Goal: Task Accomplishment & Management: Complete application form

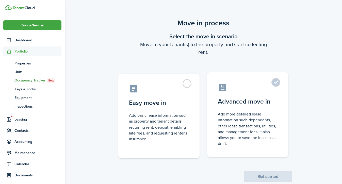
click at [239, 110] on label "Advanced move in Add more detailed lease information such dependents, other lea…" at bounding box center [247, 114] width 81 height 85
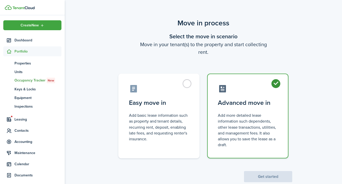
radio input "true"
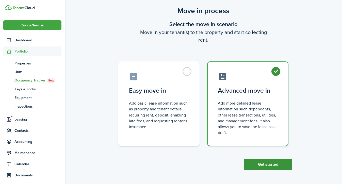
click at [260, 161] on button "Get started" at bounding box center [268, 164] width 48 height 11
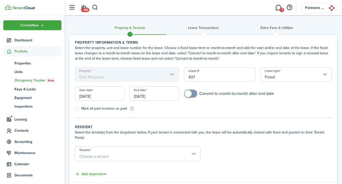
click at [101, 94] on input "[DATE]" at bounding box center [100, 94] width 50 height 14
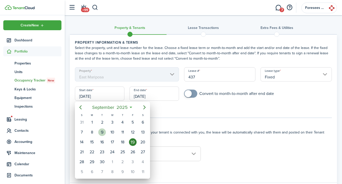
click at [102, 133] on div "9" at bounding box center [102, 132] width 8 height 8
type input "[DATE]"
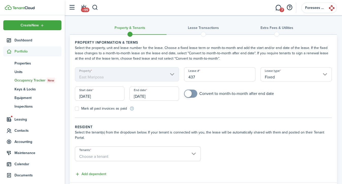
click at [146, 94] on input "[DATE]" at bounding box center [154, 94] width 50 height 14
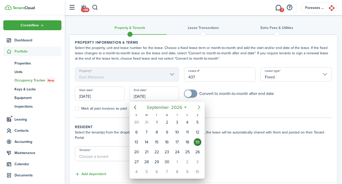
click at [199, 106] on icon "Next page" at bounding box center [199, 107] width 2 height 4
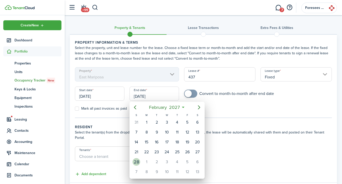
click at [136, 165] on div "28" at bounding box center [137, 162] width 8 height 8
type input "[DATE]"
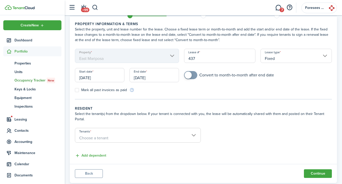
scroll to position [31, 0]
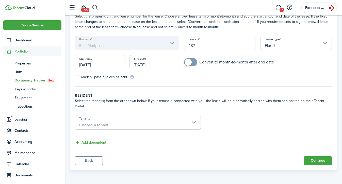
click at [108, 123] on span "Choose a tenant" at bounding box center [137, 125] width 125 height 9
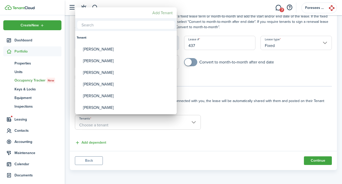
click at [163, 13] on mbsc-button "Add Tenant" at bounding box center [162, 12] width 24 height 9
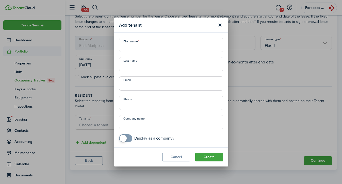
click at [139, 45] on input "First name" at bounding box center [171, 45] width 104 height 14
type input "[PERSON_NAME]"
type input "Tremor"
click at [212, 157] on button "Create" at bounding box center [209, 157] width 28 height 9
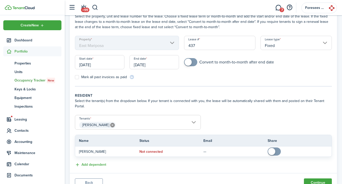
scroll to position [54, 0]
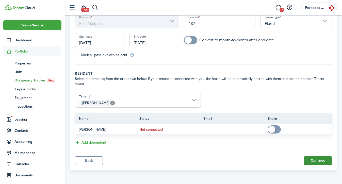
click at [309, 162] on button "Continue" at bounding box center [318, 160] width 28 height 9
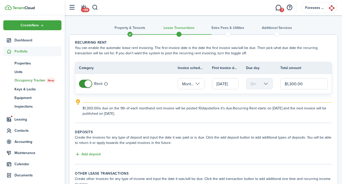
click at [290, 83] on input "$1,300.00" at bounding box center [303, 83] width 47 height 11
paste input "2,579"
click at [290, 83] on input "$2,579.00" at bounding box center [303, 83] width 47 height 11
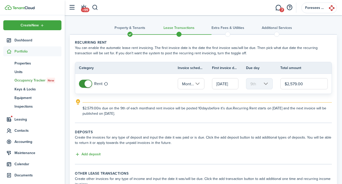
click at [290, 83] on input "$2,579.00" at bounding box center [303, 83] width 47 height 11
paste input "text"
type input "$2,579.00"
click at [257, 47] on wizard-step-header-description "You can enable the automatic lease rent invoicing. The first invoice date is th…" at bounding box center [203, 50] width 257 height 11
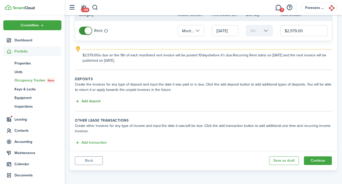
click at [85, 101] on button "Add deposit" at bounding box center [88, 102] width 26 height 6
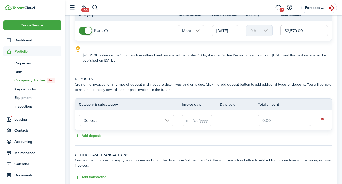
click at [270, 120] on input "text" at bounding box center [284, 120] width 53 height 11
click at [200, 119] on input "text" at bounding box center [197, 120] width 30 height 11
type input "$2,179.00"
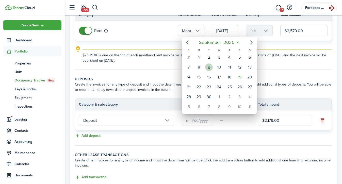
click at [206, 66] on div "9" at bounding box center [209, 67] width 8 height 8
type input "[DATE]"
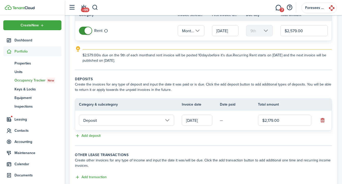
scroll to position [88, 0]
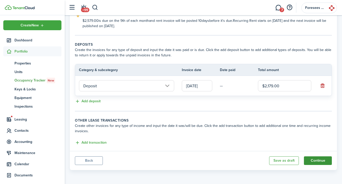
click at [314, 164] on button "Continue" at bounding box center [318, 160] width 28 height 9
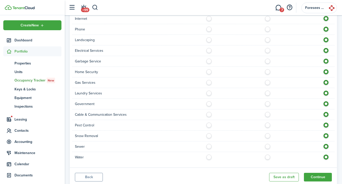
scroll to position [377, 0]
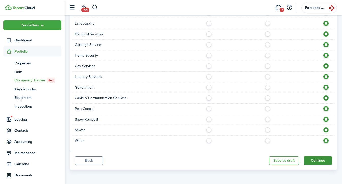
click at [321, 159] on button "Continue" at bounding box center [318, 160] width 28 height 9
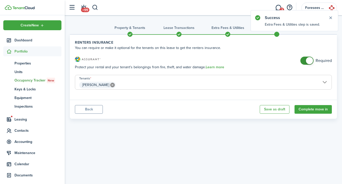
click at [305, 55] on lease-classic-insurance "Renters Insurance You can require or make it optional for the tenants on this l…" at bounding box center [203, 67] width 257 height 55
checkbox input "false"
click at [305, 57] on span at bounding box center [306, 61] width 5 height 8
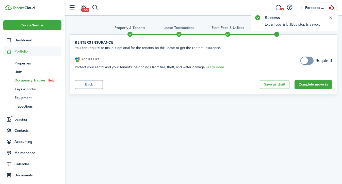
click at [311, 78] on panel-main-footer "Back Save as draft Complete move in" at bounding box center [203, 84] width 267 height 19
click at [311, 82] on button "Complete move in" at bounding box center [313, 84] width 37 height 9
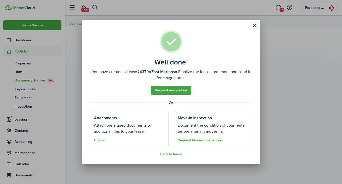
click at [255, 27] on button "Close modal" at bounding box center [254, 25] width 9 height 9
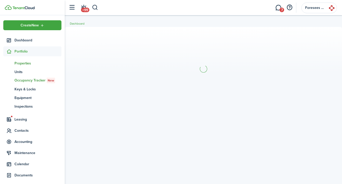
click at [24, 61] on span "Properties" at bounding box center [37, 63] width 47 height 5
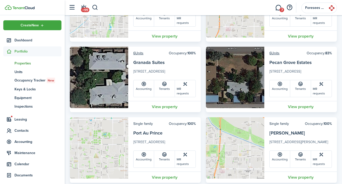
scroll to position [159, 0]
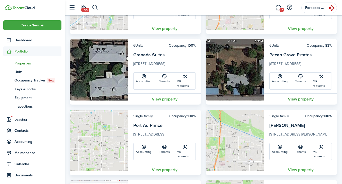
click at [300, 93] on link "View property" at bounding box center [300, 98] width 73 height 11
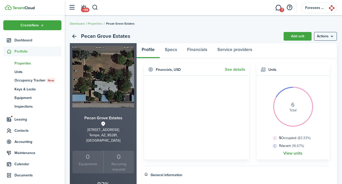
click at [286, 154] on link "View units" at bounding box center [292, 153] width 19 height 5
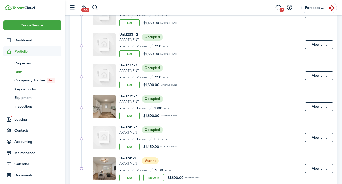
scroll to position [103, 0]
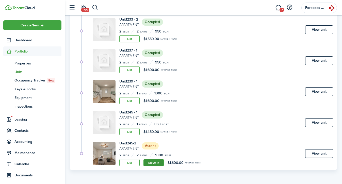
click at [150, 164] on link "Move in" at bounding box center [153, 162] width 20 height 7
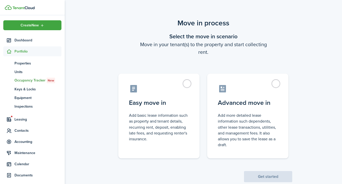
click at [224, 73] on control-radio-group "Easy move in Add basic lease information such as property and tenant details, r…" at bounding box center [203, 114] width 185 height 90
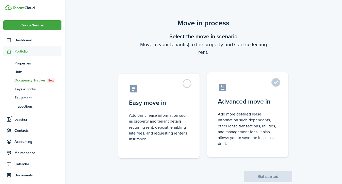
click at [234, 94] on label "Advanced move in Add more detailed lease information such dependents, other lea…" at bounding box center [247, 114] width 81 height 85
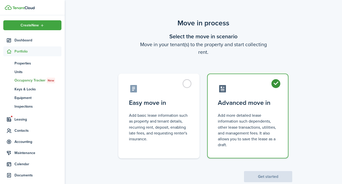
radio input "true"
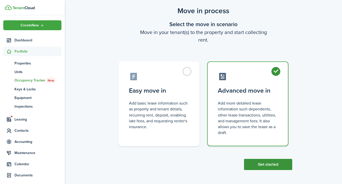
click at [260, 161] on button "Get started" at bounding box center [268, 164] width 48 height 11
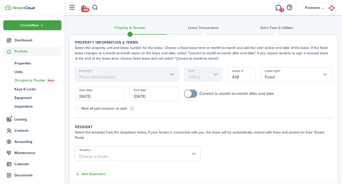
click at [96, 96] on input "[DATE]" at bounding box center [100, 94] width 50 height 14
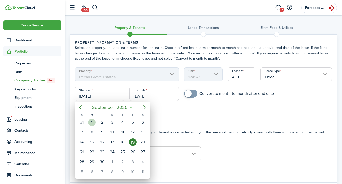
click at [93, 125] on div "1" at bounding box center [92, 123] width 8 height 8
type input "[DATE]"
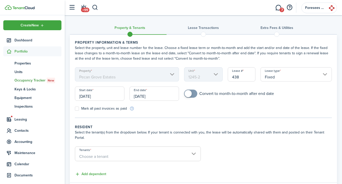
click at [147, 99] on input "[DATE]" at bounding box center [154, 94] width 50 height 14
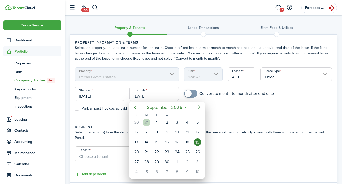
click at [147, 123] on div "31" at bounding box center [147, 123] width 8 height 8
type input "[DATE]"
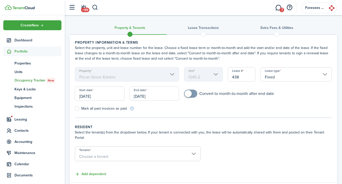
click at [92, 154] on span "Choose a tenant" at bounding box center [93, 157] width 29 height 6
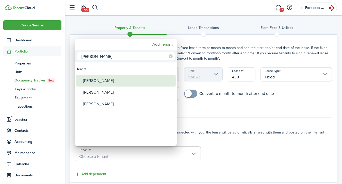
type input "[PERSON_NAME]"
click at [103, 79] on div "[PERSON_NAME]" at bounding box center [128, 81] width 90 height 12
type input "[PERSON_NAME]"
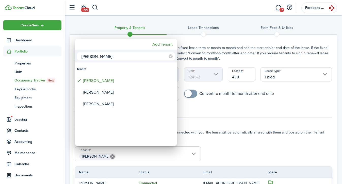
click at [27, 52] on div at bounding box center [170, 91] width 423 height 265
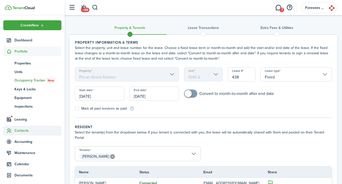
click at [22, 130] on span "Contacts" at bounding box center [37, 130] width 47 height 5
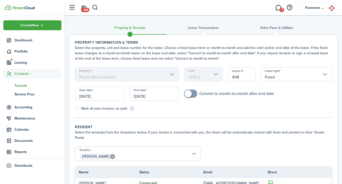
click at [24, 84] on span "Tenants" at bounding box center [37, 85] width 47 height 5
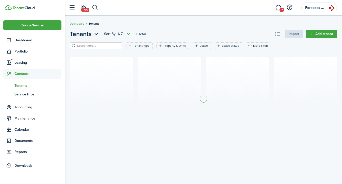
click at [102, 43] on input "search" at bounding box center [98, 45] width 45 height 5
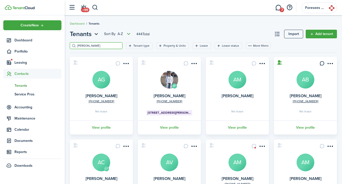
type input "[PERSON_NAME]"
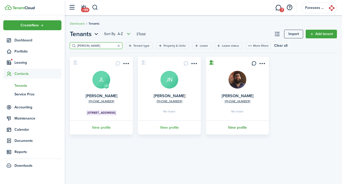
click at [235, 128] on link "View profile" at bounding box center [237, 128] width 64 height 14
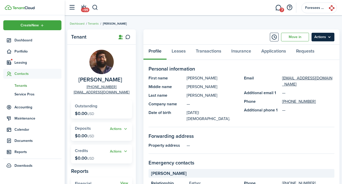
click at [324, 37] on menu-btn "Actions" at bounding box center [323, 37] width 23 height 9
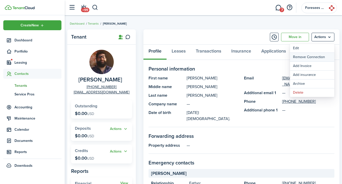
click at [311, 58] on button "Remove Connection" at bounding box center [312, 57] width 44 height 9
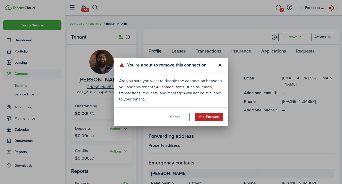
click at [204, 116] on button "Yes, I'm sure" at bounding box center [209, 117] width 28 height 9
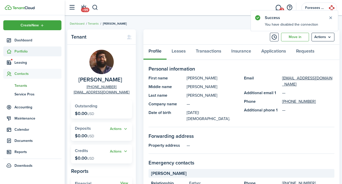
click at [22, 51] on span "Portfolio" at bounding box center [37, 51] width 47 height 5
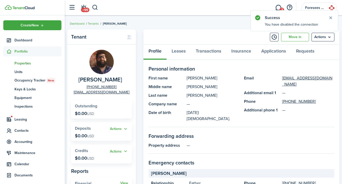
click at [23, 63] on span "Properties" at bounding box center [37, 63] width 47 height 5
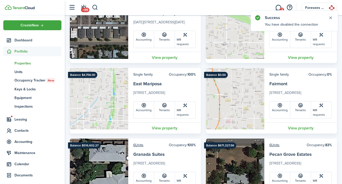
scroll to position [103, 0]
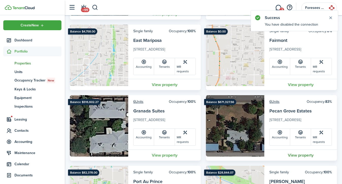
click at [306, 150] on link "View property" at bounding box center [300, 155] width 73 height 11
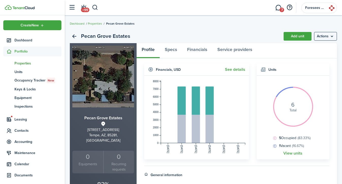
scroll to position [29, 0]
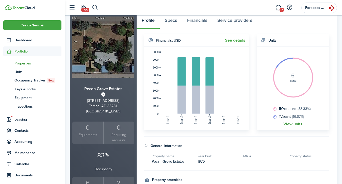
click at [286, 122] on link "View units" at bounding box center [292, 124] width 19 height 5
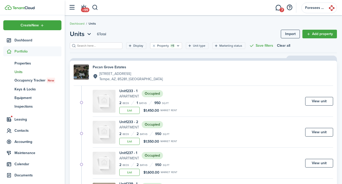
scroll to position [103, 0]
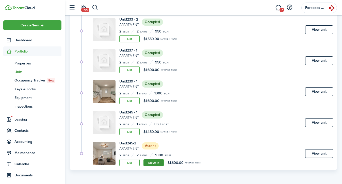
click at [149, 159] on link "Move in" at bounding box center [153, 162] width 20 height 7
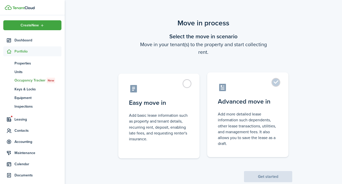
click at [240, 106] on control-radio-card-title "Advanced move in" at bounding box center [248, 101] width 60 height 9
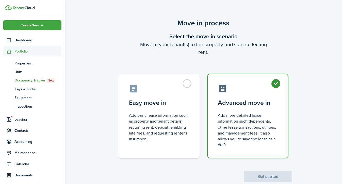
radio input "true"
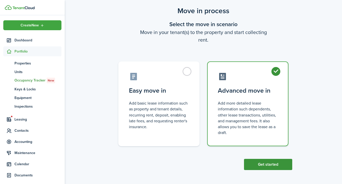
click at [269, 165] on button "Get started" at bounding box center [268, 164] width 48 height 11
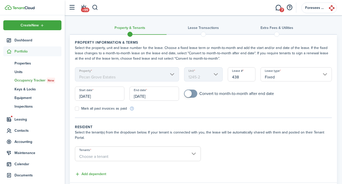
click at [100, 94] on input "[DATE]" at bounding box center [100, 94] width 50 height 14
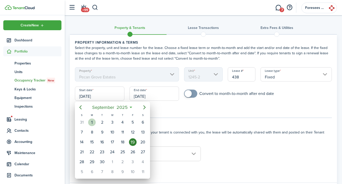
click at [92, 123] on div "1" at bounding box center [92, 123] width 8 height 8
type input "[DATE]"
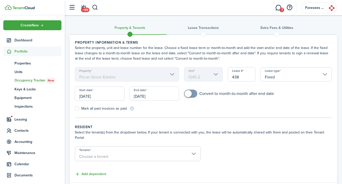
click at [150, 93] on input "[DATE]" at bounding box center [154, 94] width 50 height 14
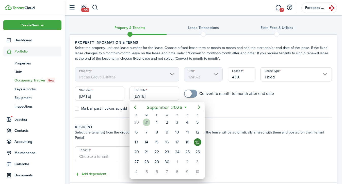
click at [146, 122] on div "31" at bounding box center [147, 123] width 8 height 8
type input "[DATE]"
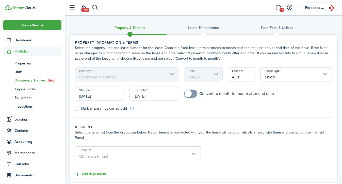
scroll to position [31, 0]
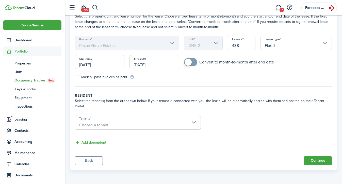
click at [107, 124] on span "Choose a tenant" at bounding box center [93, 125] width 29 height 6
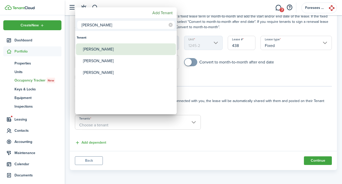
type input "[PERSON_NAME]"
click at [112, 51] on div "[PERSON_NAME]" at bounding box center [128, 49] width 90 height 12
type input "[PERSON_NAME]"
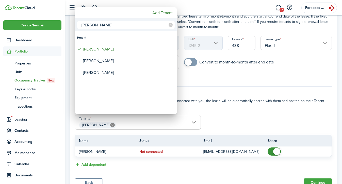
click at [271, 152] on div at bounding box center [170, 91] width 423 height 265
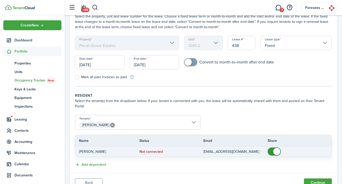
checkbox input "false"
click at [274, 150] on span at bounding box center [276, 151] width 7 height 7
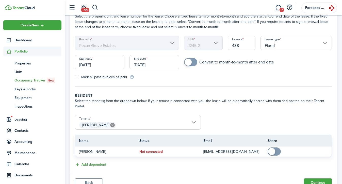
scroll to position [54, 0]
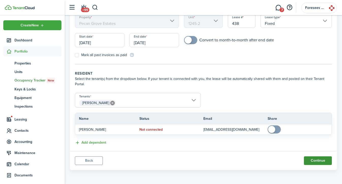
click at [324, 162] on button "Continue" at bounding box center [318, 160] width 28 height 9
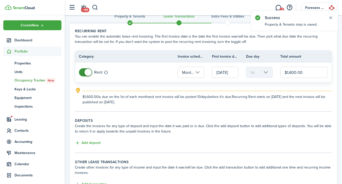
scroll to position [14, 0]
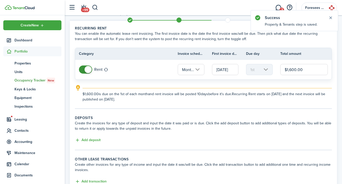
click at [288, 71] on input "$1,600.00" at bounding box center [303, 69] width 47 height 11
type input "$1,800.00"
click at [236, 96] on explanation-description "$1,800.00 is due on the 1st of each month and rent invoice will be posted 10 da…" at bounding box center [207, 96] width 249 height 11
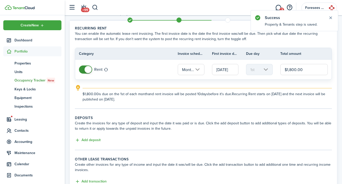
scroll to position [53, 0]
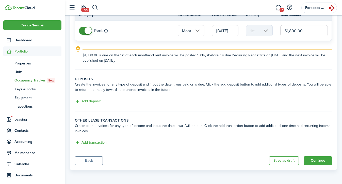
click at [86, 98] on lease-classic-deposit "Deposits Create the invoices for any type of deposit and input the date it was …" at bounding box center [203, 90] width 257 height 28
click at [86, 104] on button "Add deposit" at bounding box center [88, 102] width 26 height 6
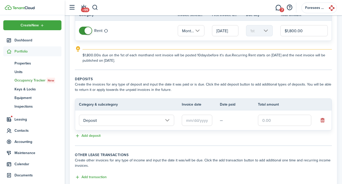
click at [103, 124] on input "Deposit" at bounding box center [126, 120] width 95 height 11
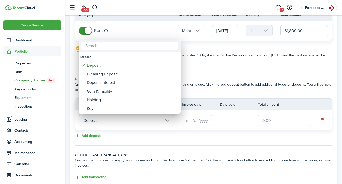
click at [194, 122] on div at bounding box center [170, 91] width 423 height 265
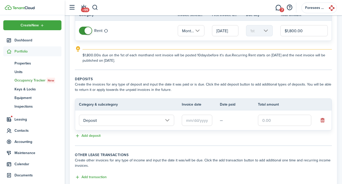
click at [194, 121] on input "text" at bounding box center [197, 120] width 30 height 11
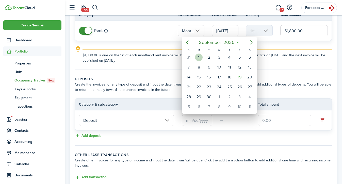
click at [201, 54] on div "[DATE]" at bounding box center [199, 58] width 10 height 10
type input "[DATE]"
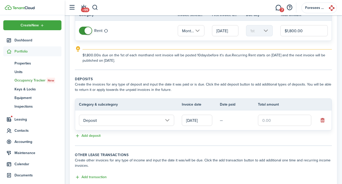
click at [267, 119] on input "text" at bounding box center [284, 120] width 53 height 11
type input "$1,400.00"
click at [232, 139] on div "Add deposit" at bounding box center [203, 136] width 257 height 6
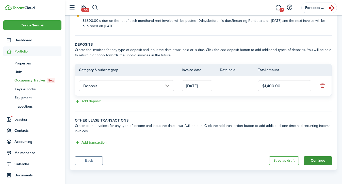
click at [315, 160] on button "Continue" at bounding box center [318, 160] width 28 height 9
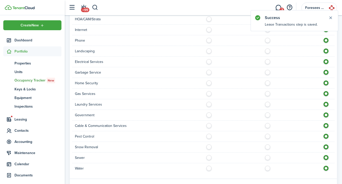
scroll to position [377, 0]
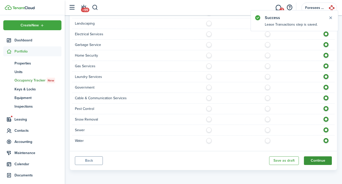
click at [320, 159] on button "Continue" at bounding box center [318, 160] width 28 height 9
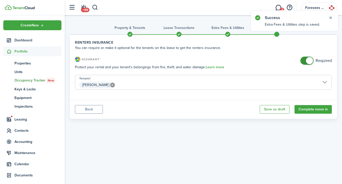
checkbox input "false"
click at [308, 62] on span at bounding box center [309, 60] width 7 height 7
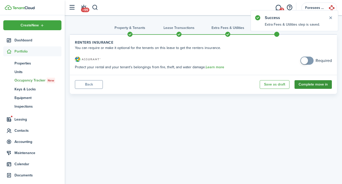
click at [312, 83] on button "Complete move in" at bounding box center [313, 84] width 37 height 9
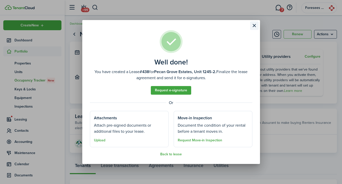
click at [255, 24] on button "Close modal" at bounding box center [254, 25] width 9 height 9
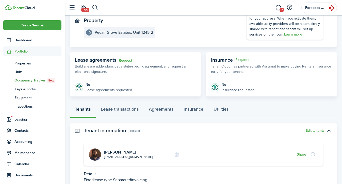
scroll to position [90, 0]
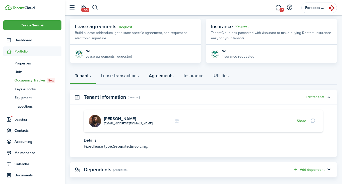
click at [152, 79] on link "Agreements" at bounding box center [161, 76] width 35 height 15
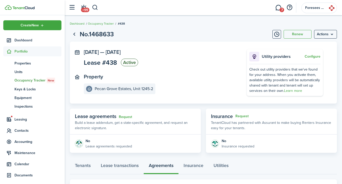
scroll to position [24, 0]
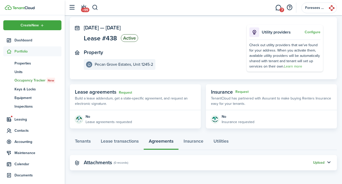
click at [319, 164] on button "Upload" at bounding box center [318, 163] width 11 height 4
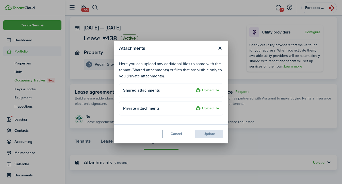
click at [209, 109] on label "Upload file" at bounding box center [208, 109] width 24 height 6
click at [194, 106] on input "Upload file" at bounding box center [194, 106] width 0 height 0
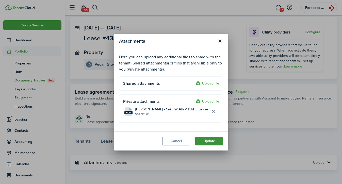
click at [214, 142] on button "Update" at bounding box center [209, 141] width 28 height 9
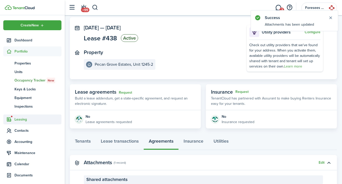
click at [24, 119] on span "Leasing" at bounding box center [37, 119] width 47 height 5
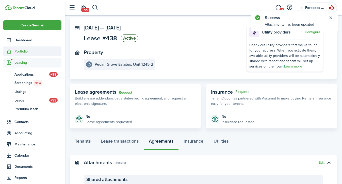
click at [24, 49] on span "Portfolio" at bounding box center [37, 51] width 47 height 5
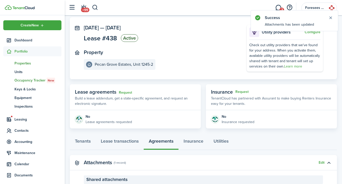
click at [23, 62] on span "Properties" at bounding box center [37, 63] width 47 height 5
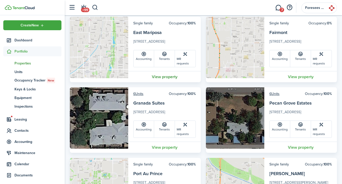
scroll to position [104, 0]
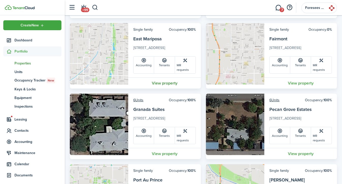
click at [163, 77] on link "View property" at bounding box center [164, 82] width 73 height 11
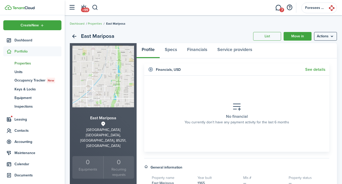
scroll to position [117, 0]
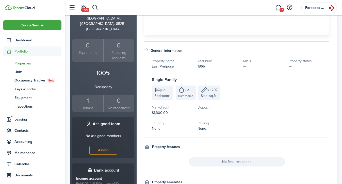
click at [87, 96] on div "1" at bounding box center [88, 101] width 28 height 10
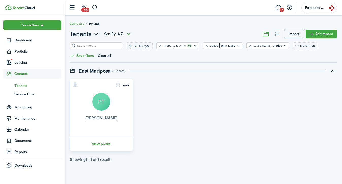
click at [104, 119] on link "[PERSON_NAME]" at bounding box center [102, 118] width 32 height 6
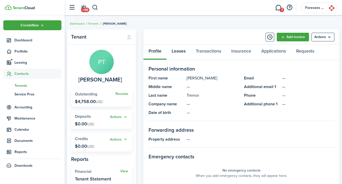
click at [179, 54] on link "Leases" at bounding box center [179, 52] width 24 height 15
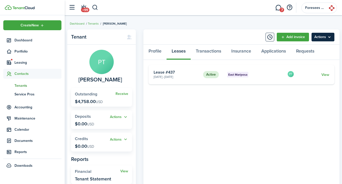
click at [317, 37] on menu-btn "Actions" at bounding box center [323, 37] width 23 height 9
click at [228, 119] on tenant-view-lease "Active [GEOGRAPHIC_DATA] [DATE] - [DATE] Lease #437 PT View «« « 1 » »»" at bounding box center [242, 136] width 186 height 143
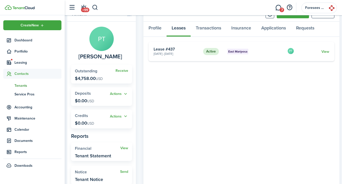
scroll to position [18, 0]
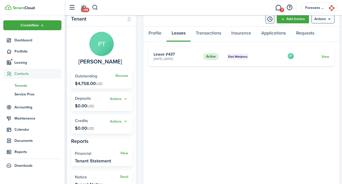
click at [92, 52] on avatar-text "PT" at bounding box center [101, 44] width 24 height 24
click at [103, 44] on avatar-text "PT" at bounding box center [101, 44] width 24 height 24
click at [100, 65] on panel-main-body "PT [PERSON_NAME] Receive Outstanding $4,758.00 USD Actions Deposits $0.00 USD A…" at bounding box center [101, 111] width 69 height 168
click at [157, 34] on link "Profile" at bounding box center [154, 34] width 23 height 15
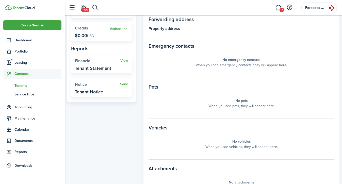
scroll to position [151, 0]
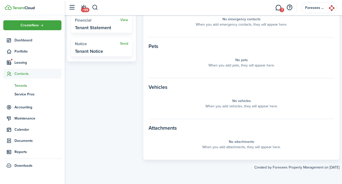
click at [240, 143] on panel-main-placeholder-title "No attachments" at bounding box center [241, 141] width 25 height 5
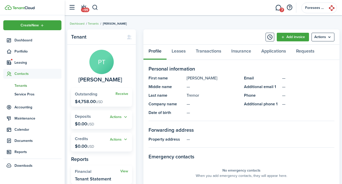
click at [23, 84] on span "Tenants" at bounding box center [37, 85] width 47 height 5
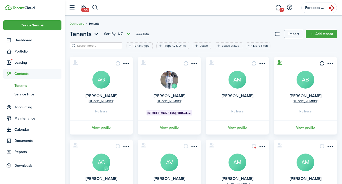
click at [98, 40] on header-page "Tenants Sort by A-Z 444 Total Import Add tenant" at bounding box center [203, 35] width 267 height 13
click at [98, 44] on input "search" at bounding box center [98, 45] width 45 height 5
type input "[PERSON_NAME]"
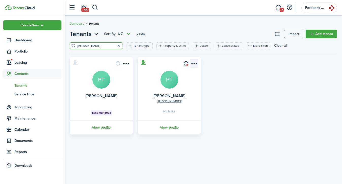
click at [193, 62] on menu-btn-icon "Open menu" at bounding box center [194, 63] width 9 height 9
click at [167, 62] on card "[PHONE_NUMBER] [PERSON_NAME] PT No lease View profile" at bounding box center [169, 96] width 63 height 78
click at [166, 128] on link "View profile" at bounding box center [169, 128] width 64 height 14
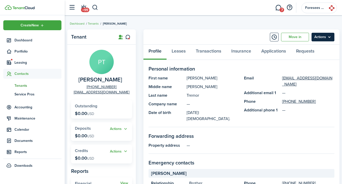
click at [323, 37] on menu-btn "Actions" at bounding box center [323, 37] width 23 height 9
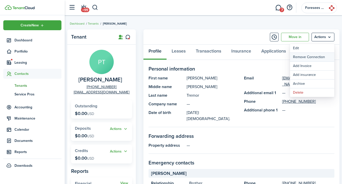
click at [308, 56] on button "Remove Connection" at bounding box center [312, 57] width 44 height 9
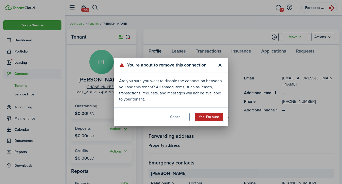
click at [214, 115] on button "Yes, I'm sure" at bounding box center [209, 117] width 28 height 9
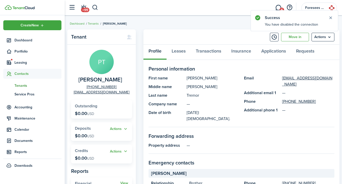
click at [21, 84] on span "Tenants" at bounding box center [37, 85] width 47 height 5
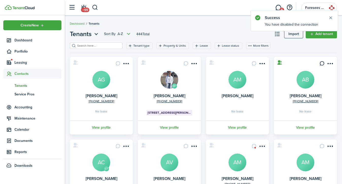
click at [99, 46] on input "search" at bounding box center [98, 45] width 45 height 5
type input "[PERSON_NAME]"
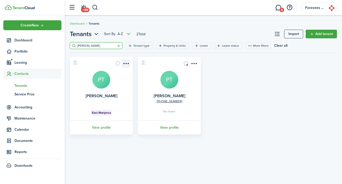
click at [126, 62] on menu-btn-icon "Open menu" at bounding box center [126, 63] width 9 height 9
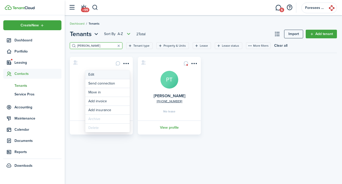
click at [98, 74] on link "Edit" at bounding box center [107, 74] width 44 height 9
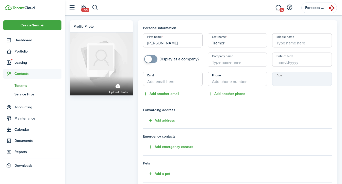
scroll to position [94, 0]
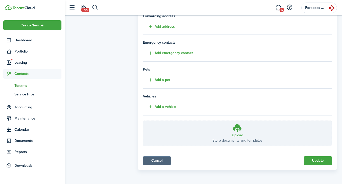
click at [156, 159] on link "Cancel" at bounding box center [157, 160] width 28 height 9
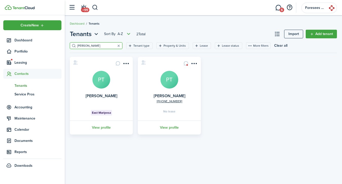
click at [99, 90] on card "[PERSON_NAME] PT East Mariposa View profile" at bounding box center [101, 96] width 63 height 78
click at [101, 80] on avatar-text "PT" at bounding box center [101, 80] width 18 height 18
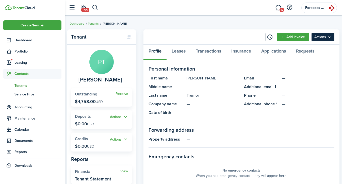
click at [325, 36] on menu-btn "Actions" at bounding box center [323, 37] width 23 height 9
click at [270, 70] on panel-main-section-title "Personal information" at bounding box center [242, 69] width 186 height 8
click at [326, 37] on menu-btn "Actions" at bounding box center [323, 37] width 23 height 9
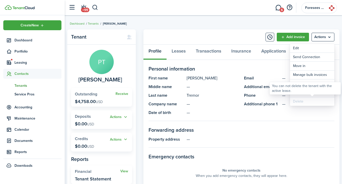
click at [297, 102] on div "Delete" at bounding box center [312, 101] width 44 height 9
click at [255, 85] on panel-main-title "Additional email 1" at bounding box center [262, 87] width 36 height 6
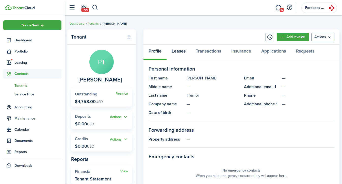
click at [175, 49] on link "Leases" at bounding box center [179, 52] width 24 height 15
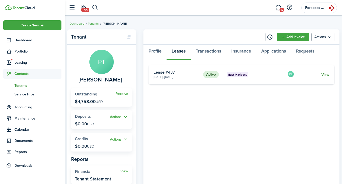
click at [325, 74] on link "View" at bounding box center [325, 74] width 8 height 5
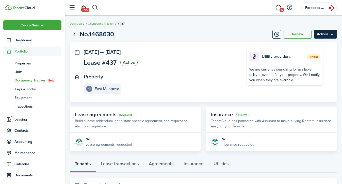
click at [321, 35] on menu-btn "Actions" at bounding box center [325, 34] width 23 height 9
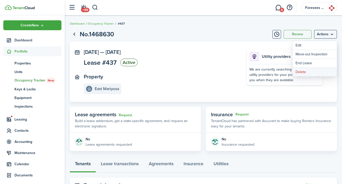
click at [304, 72] on button "Delete" at bounding box center [315, 72] width 44 height 9
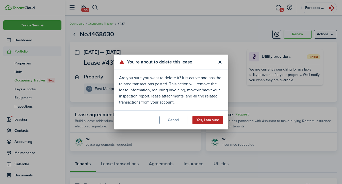
click at [210, 120] on button "Yes, I am sure" at bounding box center [207, 120] width 31 height 9
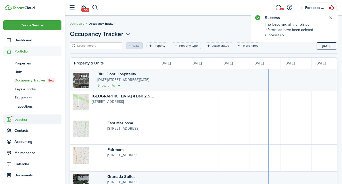
scroll to position [0, 93]
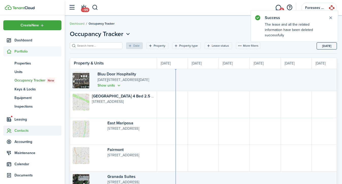
click at [24, 131] on span "Contacts" at bounding box center [37, 130] width 47 height 5
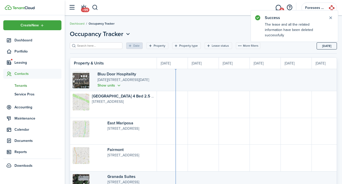
click at [21, 84] on span "Tenants" at bounding box center [37, 85] width 47 height 5
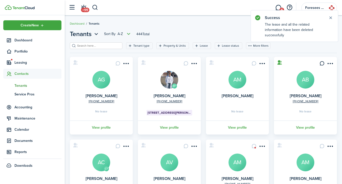
click at [97, 45] on input "search" at bounding box center [98, 45] width 45 height 5
type input "patric"
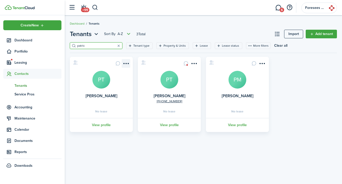
click at [126, 62] on menu-btn-icon "Open menu" at bounding box center [126, 63] width 9 height 9
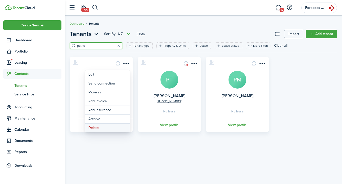
click at [91, 130] on button "Delete" at bounding box center [107, 128] width 44 height 9
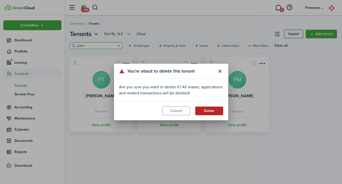
click at [205, 109] on button "Delete" at bounding box center [209, 111] width 28 height 9
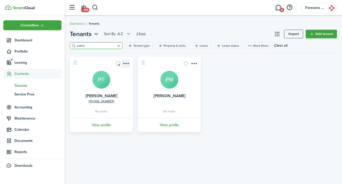
click at [126, 59] on menu-btn-icon "Open menu" at bounding box center [126, 63] width 9 height 9
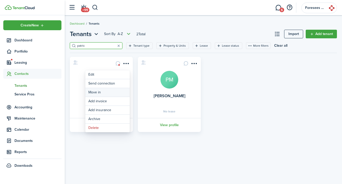
click at [107, 91] on link "Move in" at bounding box center [107, 92] width 44 height 9
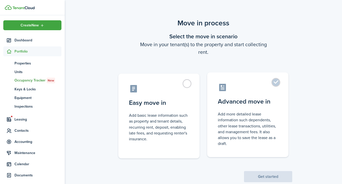
click at [238, 94] on label "Advanced move in Add more detailed lease information such dependents, other lea…" at bounding box center [247, 114] width 81 height 85
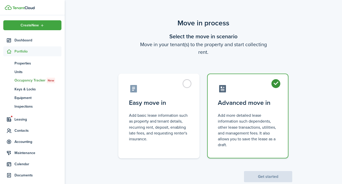
radio input "true"
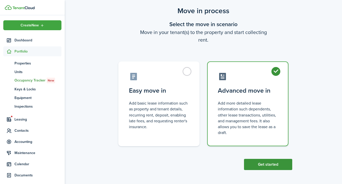
click at [258, 163] on button "Get started" at bounding box center [268, 164] width 48 height 11
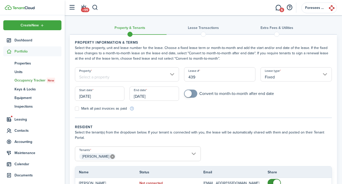
click at [105, 95] on input "[DATE]" at bounding box center [100, 94] width 50 height 14
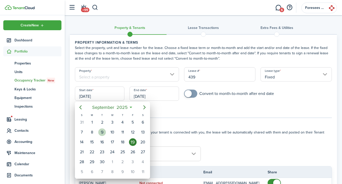
click at [105, 134] on div "9" at bounding box center [102, 132] width 8 height 8
type input "[DATE]"
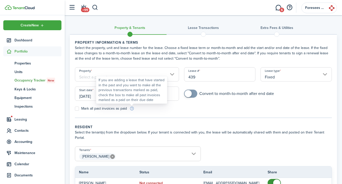
click at [147, 94] on div "If you are adding a lease that have started in the past and you want to make al…" at bounding box center [132, 90] width 67 height 25
click at [168, 94] on input "[DATE]" at bounding box center [154, 94] width 50 height 14
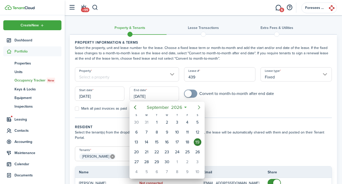
click at [198, 107] on icon "Next page" at bounding box center [199, 107] width 6 height 6
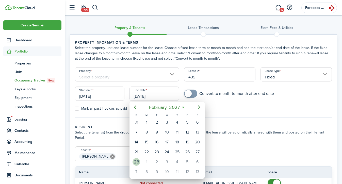
click at [136, 162] on div "28" at bounding box center [137, 162] width 8 height 8
type input "[DATE]"
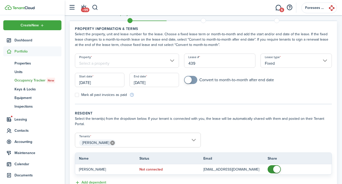
scroll to position [24, 0]
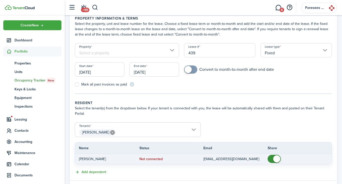
click at [266, 157] on td "[EMAIL_ADDRESS][DOMAIN_NAME]" at bounding box center [235, 159] width 64 height 7
checkbox input "false"
click at [272, 157] on span at bounding box center [274, 159] width 5 height 8
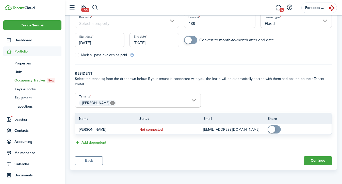
click at [148, 23] on input "Property" at bounding box center [127, 21] width 104 height 14
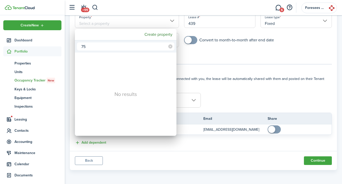
type input "7"
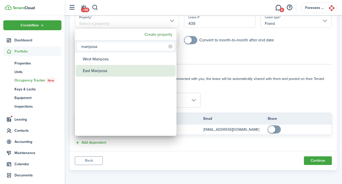
type input "mariposa"
click at [104, 73] on div "East Mariposa" at bounding box center [128, 71] width 90 height 12
type input "East Mariposa"
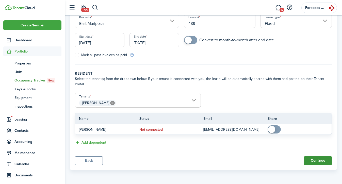
click at [310, 159] on button "Continue" at bounding box center [318, 160] width 28 height 9
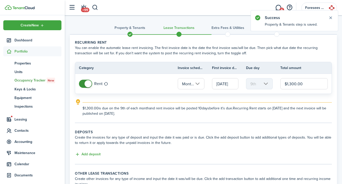
click at [282, 81] on input "$1,300.00" at bounding box center [303, 83] width 47 height 11
type input "$2,579.00"
click at [261, 119] on tc-wizard-step "Recurring rent You can enable the automatic lease rent invoicing. The first inv…" at bounding box center [203, 81] width 257 height 83
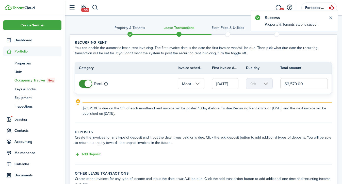
scroll to position [53, 0]
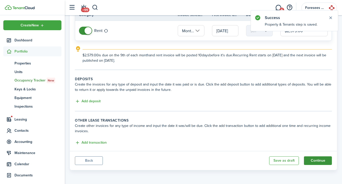
click at [321, 165] on button "Continue" at bounding box center [318, 160] width 28 height 9
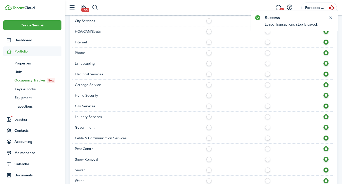
scroll to position [377, 0]
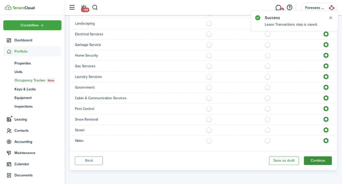
click at [315, 159] on button "Continue" at bounding box center [318, 160] width 28 height 9
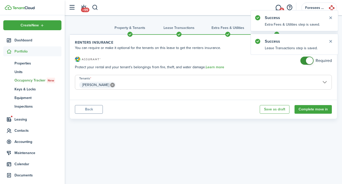
checkbox input "false"
click at [307, 61] on span at bounding box center [309, 60] width 7 height 7
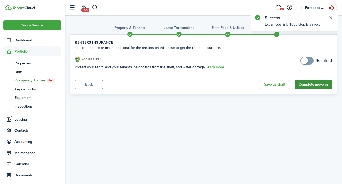
click at [306, 83] on button "Complete move in" at bounding box center [313, 84] width 37 height 9
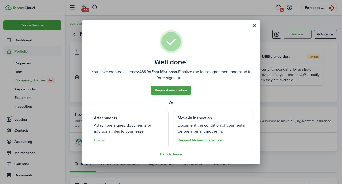
click at [98, 139] on button "Upload" at bounding box center [99, 140] width 11 height 4
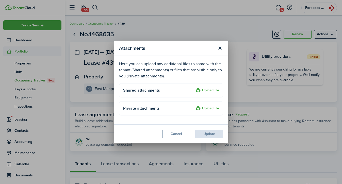
click at [206, 107] on label "Upload file" at bounding box center [208, 109] width 24 height 6
click at [194, 106] on input "Upload file" at bounding box center [194, 106] width 0 height 0
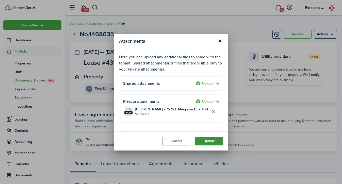
click at [216, 140] on button "Update" at bounding box center [209, 141] width 28 height 9
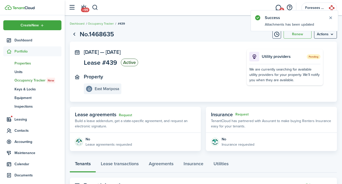
click at [21, 63] on span "Properties" at bounding box center [37, 63] width 47 height 5
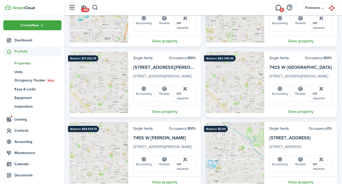
scroll to position [495, 0]
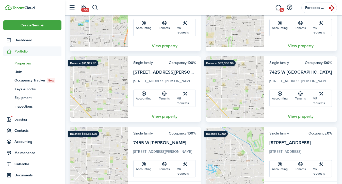
click at [299, 181] on link "View property" at bounding box center [300, 186] width 73 height 11
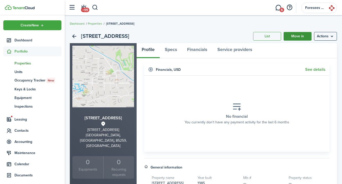
click at [299, 36] on link "Move in" at bounding box center [298, 36] width 28 height 9
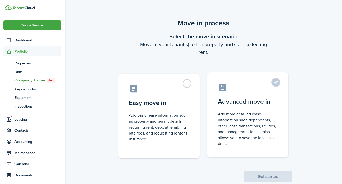
click at [242, 101] on control-radio-card-title "Advanced move in" at bounding box center [248, 101] width 60 height 9
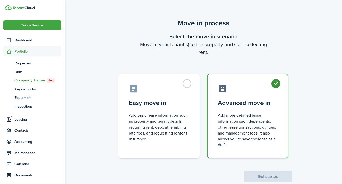
radio input "true"
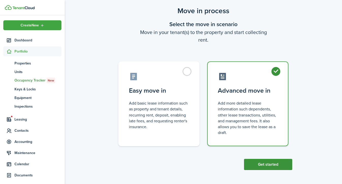
click at [266, 164] on button "Get started" at bounding box center [268, 164] width 48 height 11
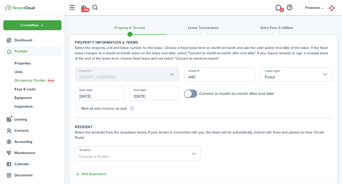
scroll to position [31, 0]
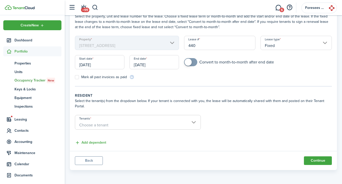
click at [93, 122] on span "Choose a tenant" at bounding box center [93, 125] width 29 height 6
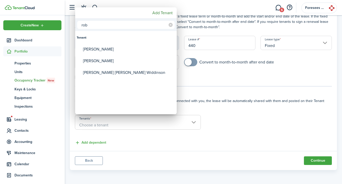
type input "rob"
click at [157, 15] on mbsc-button "Add Tenant" at bounding box center [162, 12] width 24 height 9
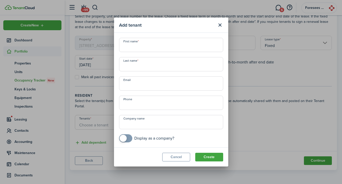
click at [136, 45] on input "First name" at bounding box center [171, 45] width 104 height 14
type input "[PERSON_NAME]"
click at [204, 153] on button "Create" at bounding box center [209, 157] width 28 height 9
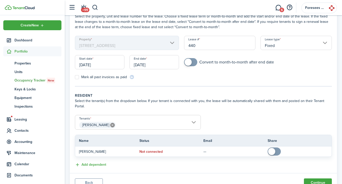
click at [99, 67] on input "[DATE]" at bounding box center [100, 62] width 50 height 14
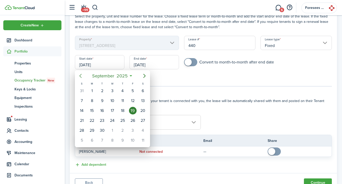
click at [80, 75] on icon "Previous page" at bounding box center [80, 76] width 2 height 4
click at [136, 110] on div "15" at bounding box center [133, 111] width 8 height 8
type input "[DATE]"
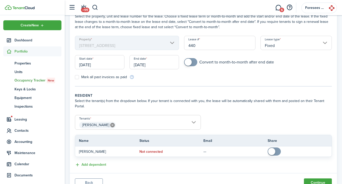
click at [156, 67] on input "[DATE]" at bounding box center [154, 62] width 50 height 14
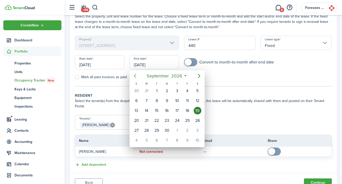
click at [134, 76] on icon "Previous page" at bounding box center [135, 76] width 2 height 4
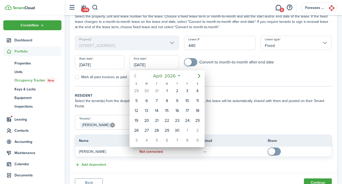
click at [134, 76] on icon "Previous page" at bounding box center [135, 76] width 2 height 4
click at [196, 118] on div "28" at bounding box center [198, 121] width 8 height 8
type input "[DATE]"
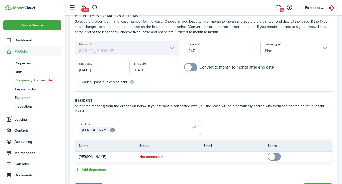
scroll to position [54, 0]
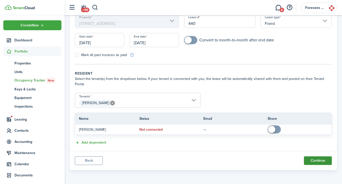
click at [318, 161] on button "Continue" at bounding box center [318, 160] width 28 height 9
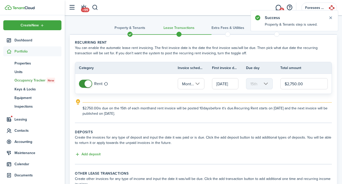
click at [290, 88] on input "$2,750.00" at bounding box center [303, 83] width 47 height 11
type input "$2,600.00"
click at [211, 131] on wizard-step-header-title "Deposits" at bounding box center [203, 131] width 257 height 5
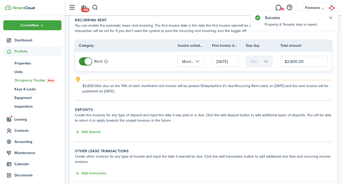
scroll to position [53, 0]
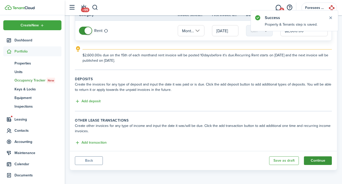
click at [326, 159] on button "Continue" at bounding box center [318, 160] width 28 height 9
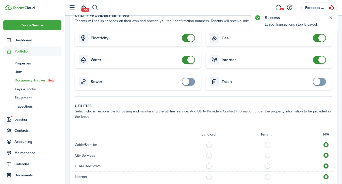
scroll to position [377, 0]
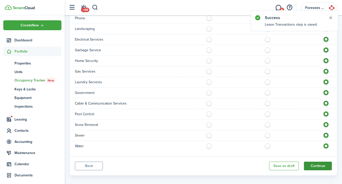
click at [317, 162] on button "Continue" at bounding box center [318, 166] width 28 height 9
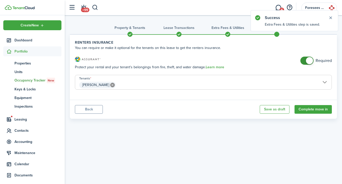
checkbox input "false"
click at [310, 62] on span at bounding box center [309, 60] width 7 height 7
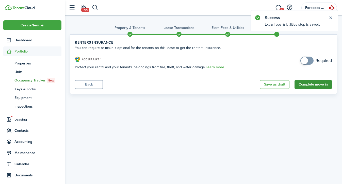
click at [308, 86] on button "Complete move in" at bounding box center [313, 84] width 37 height 9
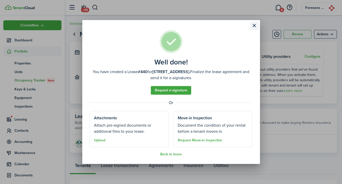
click at [255, 27] on button "Close modal" at bounding box center [254, 25] width 9 height 9
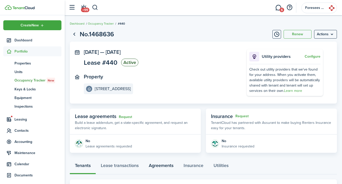
click at [166, 167] on link "Agreements" at bounding box center [161, 166] width 35 height 15
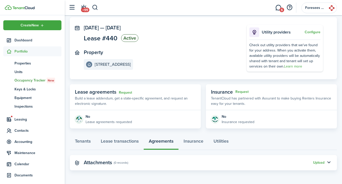
click at [315, 166] on panel-main-header "Attachments (0 records) Upload" at bounding box center [203, 162] width 267 height 15
click at [315, 162] on button "Upload" at bounding box center [318, 163] width 11 height 4
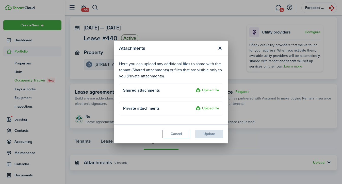
click at [210, 107] on label "Upload file" at bounding box center [208, 109] width 24 height 6
click at [194, 106] on input "Upload file" at bounding box center [194, 106] width 0 height 0
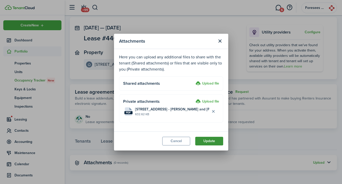
click at [210, 140] on button "Update" at bounding box center [209, 141] width 28 height 9
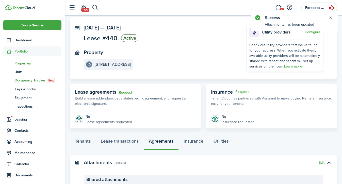
click at [29, 62] on span "Properties" at bounding box center [37, 63] width 47 height 5
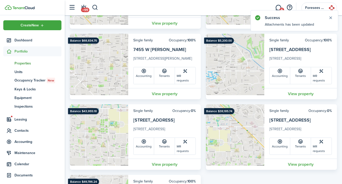
scroll to position [582, 0]
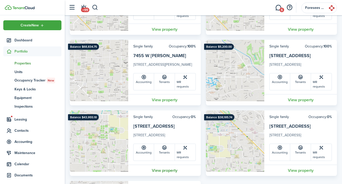
click at [163, 165] on link "View property" at bounding box center [164, 170] width 73 height 11
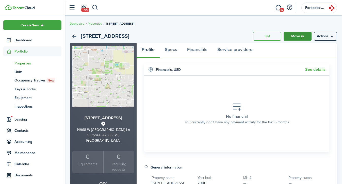
click at [300, 36] on link "Move in" at bounding box center [298, 36] width 28 height 9
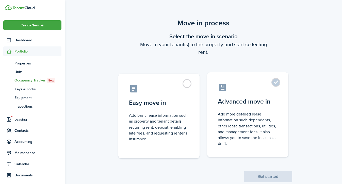
click at [234, 90] on control-radio-card-icon at bounding box center [248, 87] width 60 height 9
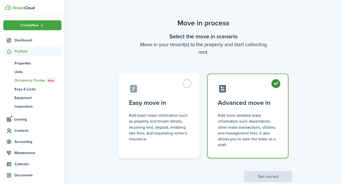
radio input "true"
click at [264, 176] on button "Get started" at bounding box center [268, 176] width 48 height 11
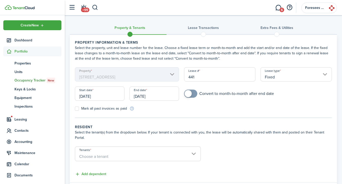
click at [103, 95] on input "[DATE]" at bounding box center [100, 94] width 50 height 14
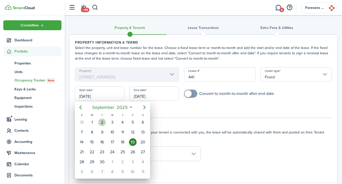
click at [93, 123] on div "1" at bounding box center [92, 123] width 8 height 8
type input "[DATE]"
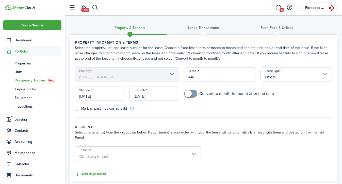
click at [147, 93] on input "[DATE]" at bounding box center [154, 94] width 50 height 14
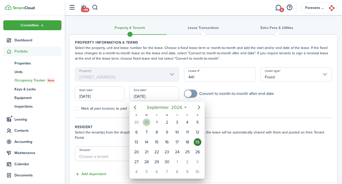
click at [145, 122] on div "31" at bounding box center [147, 123] width 8 height 8
type input "[DATE]"
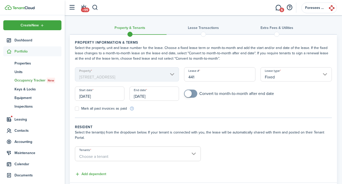
scroll to position [21, 0]
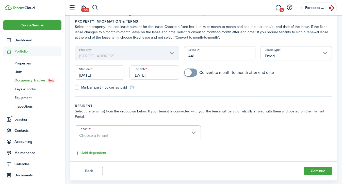
click at [104, 132] on span "Choose a tenant" at bounding box center [137, 135] width 125 height 9
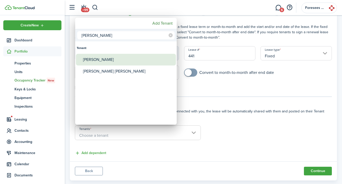
type input "[PERSON_NAME]"
click at [105, 58] on div "[PERSON_NAME]" at bounding box center [128, 60] width 90 height 12
type input "[PERSON_NAME]"
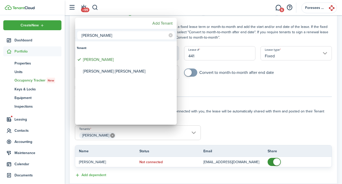
click at [276, 164] on div at bounding box center [170, 91] width 423 height 265
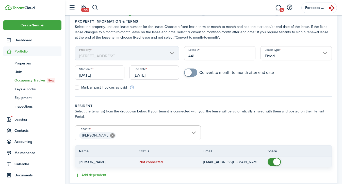
checkbox input "false"
click at [274, 162] on span at bounding box center [276, 161] width 7 height 7
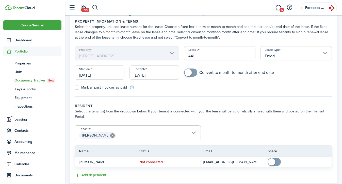
scroll to position [54, 0]
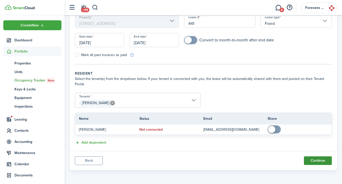
click at [316, 161] on button "Continue" at bounding box center [318, 160] width 28 height 9
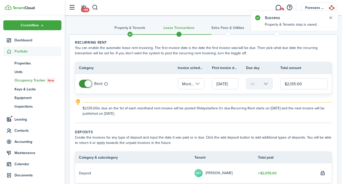
click at [291, 80] on input "$2,135.00" at bounding box center [303, 83] width 47 height 11
paste input "76.34"
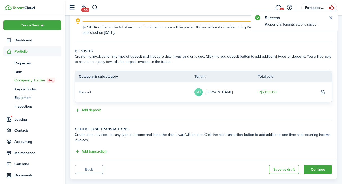
scroll to position [90, 0]
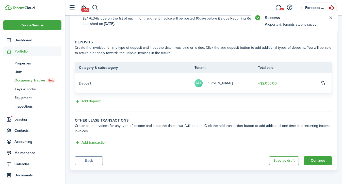
type input "$2,176.34"
click at [318, 156] on panel-main-footer "Back Save as draft Continue" at bounding box center [203, 160] width 267 height 19
click at [318, 158] on button "Continue" at bounding box center [318, 160] width 28 height 9
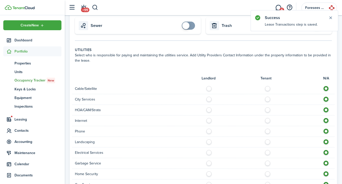
scroll to position [377, 0]
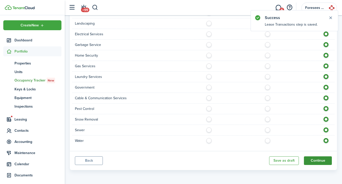
click at [314, 160] on button "Continue" at bounding box center [318, 160] width 28 height 9
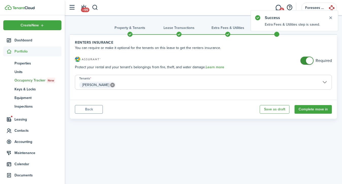
checkbox input "false"
click at [308, 64] on span at bounding box center [309, 60] width 7 height 7
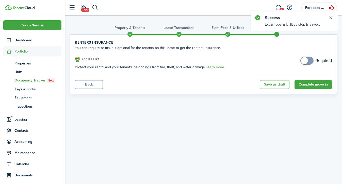
click at [310, 91] on panel-main-footer "Back Save as draft Complete move in" at bounding box center [203, 84] width 267 height 19
click at [310, 86] on button "Complete move in" at bounding box center [313, 84] width 37 height 9
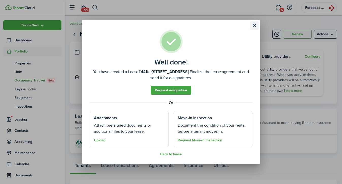
click at [254, 27] on button "Close modal" at bounding box center [254, 25] width 9 height 9
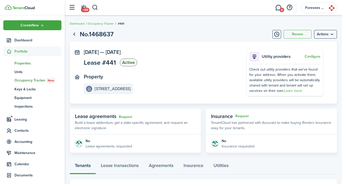
click at [23, 65] on span "Properties" at bounding box center [37, 63] width 47 height 5
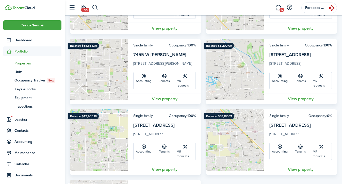
scroll to position [576, 0]
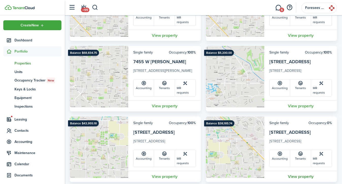
click at [300, 171] on link "View property" at bounding box center [300, 176] width 73 height 11
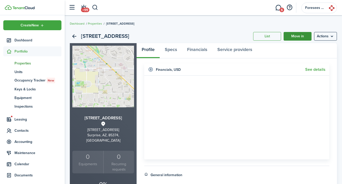
click at [296, 34] on link "Move in" at bounding box center [298, 36] width 28 height 9
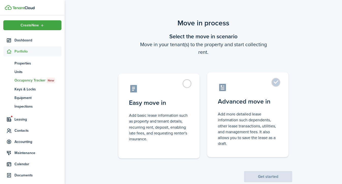
click at [253, 115] on control-radio-card-description "Add more detailed lease information such dependents, other lease transactions, …" at bounding box center [248, 128] width 60 height 35
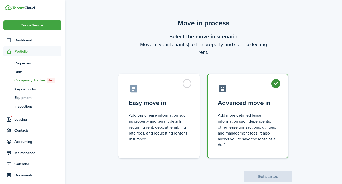
radio input "true"
click at [264, 174] on button "Get started" at bounding box center [268, 176] width 48 height 11
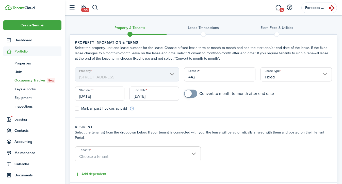
click at [102, 155] on span "Choose a tenant" at bounding box center [93, 157] width 29 height 6
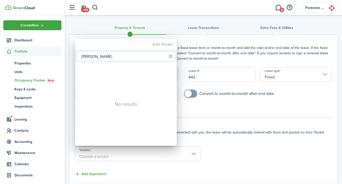
type input "[PERSON_NAME]"
click at [166, 42] on mbsc-button "Add Tenant" at bounding box center [162, 44] width 24 height 9
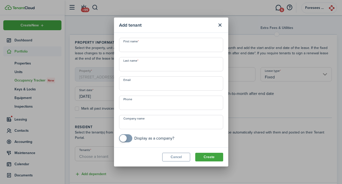
click at [135, 40] on input "First name" at bounding box center [171, 45] width 104 height 14
type input "[PERSON_NAME]"
click at [208, 156] on button "Create" at bounding box center [209, 157] width 28 height 9
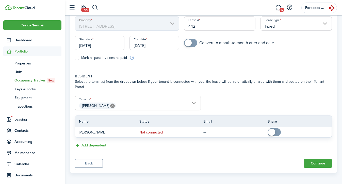
scroll to position [54, 0]
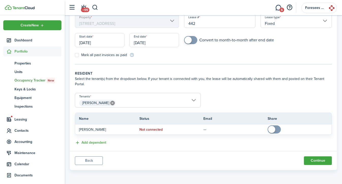
drag, startPoint x: 318, startPoint y: 161, endPoint x: 242, endPoint y: 52, distance: 132.8
click at [242, 52] on panel-main "Property information & terms Select the property, unit and lease number for the…" at bounding box center [203, 75] width 267 height 189
click at [99, 40] on input "[DATE]" at bounding box center [100, 40] width 50 height 14
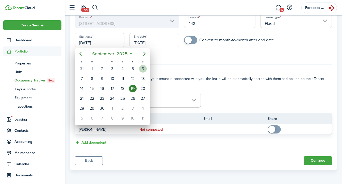
click at [142, 66] on div "6" at bounding box center [143, 69] width 8 height 8
type input "[DATE]"
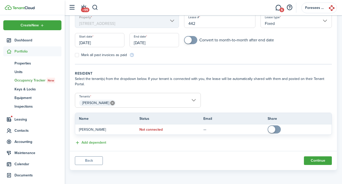
click at [144, 44] on input "[DATE]" at bounding box center [154, 40] width 50 height 14
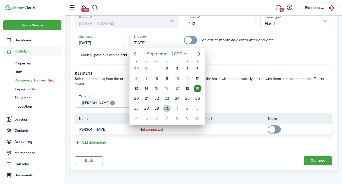
click at [168, 108] on div "30" at bounding box center [167, 109] width 8 height 8
type input "[DATE]"
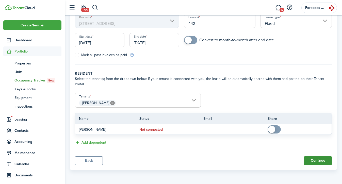
click at [318, 164] on button "Continue" at bounding box center [318, 160] width 28 height 9
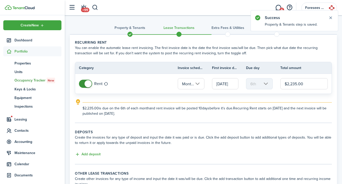
click at [297, 85] on input "$2,235.00" at bounding box center [303, 83] width 47 height 11
type input "$2,100.00"
click at [264, 122] on tc-wizard-step "Recurring rent You can enable the automatic lease rent invoicing. The first inv…" at bounding box center [203, 81] width 257 height 83
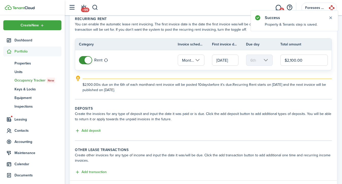
scroll to position [53, 0]
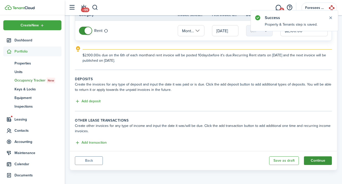
click at [315, 158] on button "Continue" at bounding box center [318, 160] width 28 height 9
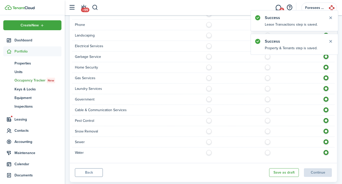
scroll to position [377, 0]
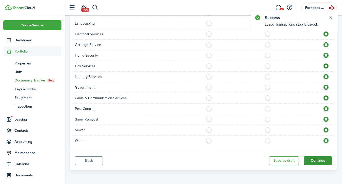
click at [317, 163] on button "Continue" at bounding box center [318, 160] width 28 height 9
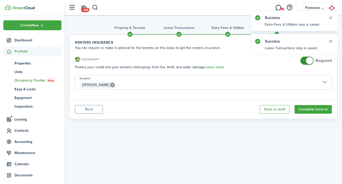
click at [305, 68] on div "Required" at bounding box center [315, 63] width 31 height 13
checkbox input "false"
click at [305, 59] on span at bounding box center [306, 61] width 5 height 8
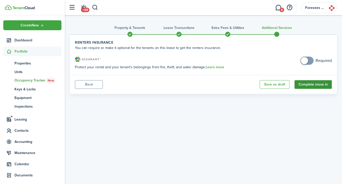
click at [310, 86] on button "Complete move in" at bounding box center [313, 84] width 37 height 9
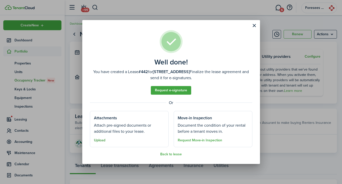
click at [99, 141] on button "Upload" at bounding box center [99, 140] width 11 height 4
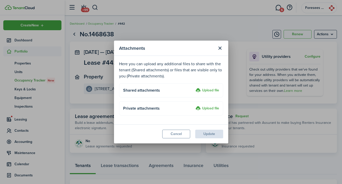
click at [205, 108] on label "Upload file" at bounding box center [208, 109] width 24 height 6
click at [194, 106] on input "Upload file" at bounding box center [194, 106] width 0 height 0
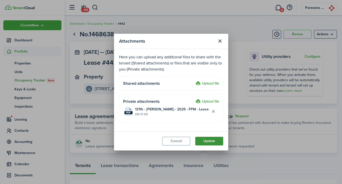
click at [213, 143] on button "Update" at bounding box center [209, 141] width 28 height 9
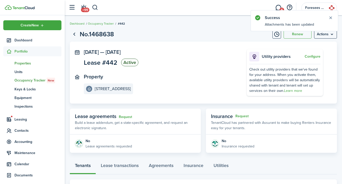
click at [22, 62] on span "Properties" at bounding box center [37, 63] width 47 height 5
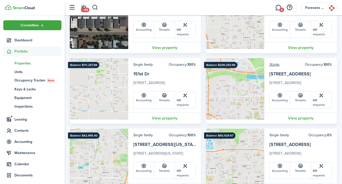
scroll to position [349, 0]
